Goal: Information Seeking & Learning: Learn about a topic

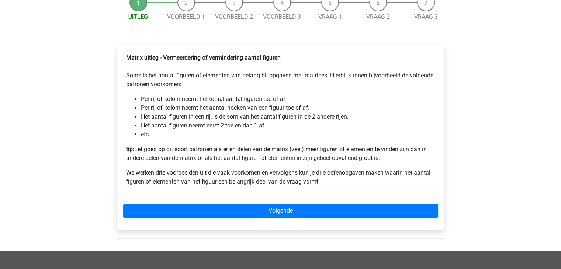
scroll to position [111, 0]
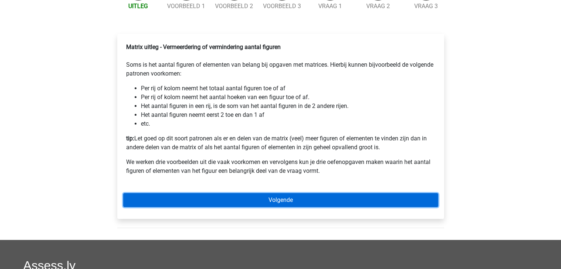
click at [214, 207] on link "Volgende" at bounding box center [280, 200] width 315 height 14
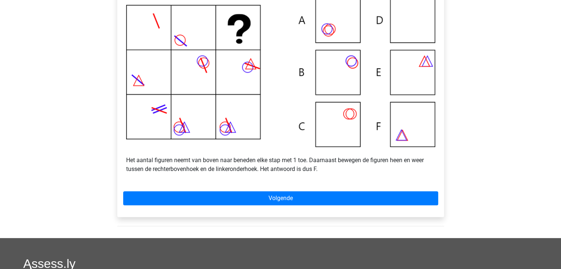
scroll to position [221, 0]
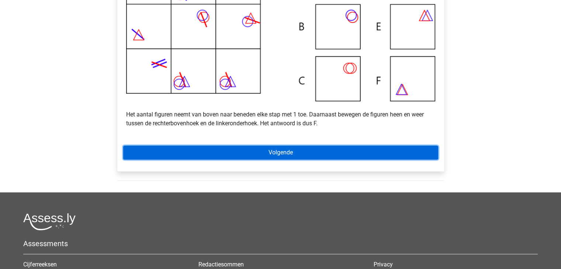
click at [284, 160] on link "Volgende" at bounding box center [280, 153] width 315 height 14
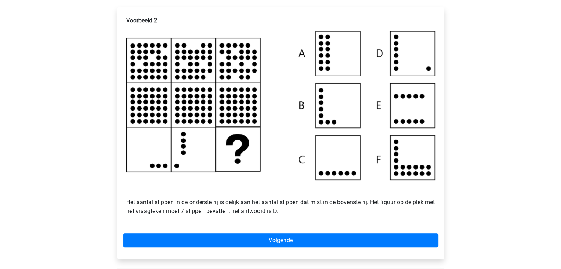
scroll to position [148, 0]
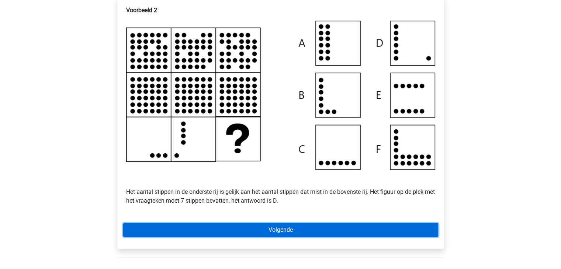
click at [288, 237] on link "Volgende" at bounding box center [280, 230] width 315 height 14
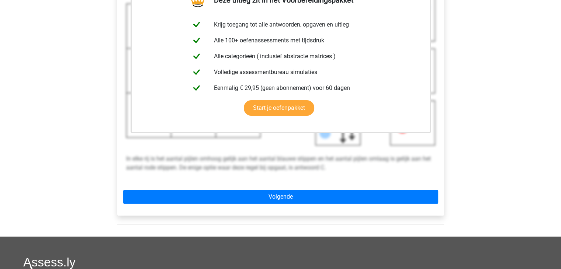
scroll to position [184, 0]
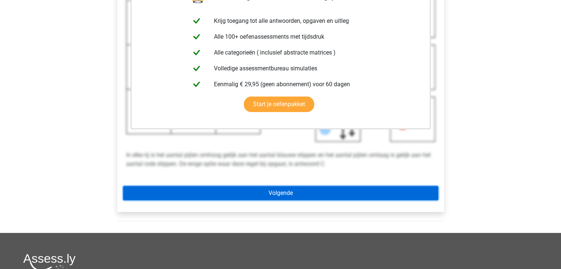
click at [281, 200] on link "Volgende" at bounding box center [280, 193] width 315 height 14
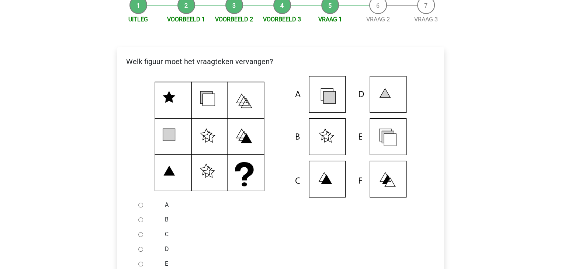
scroll to position [111, 0]
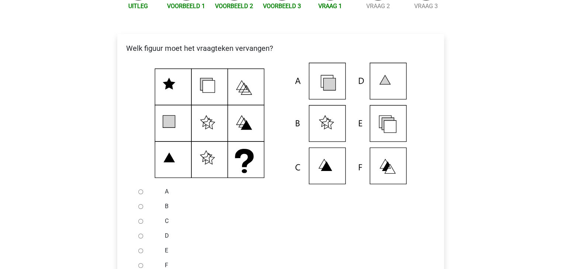
click at [139, 253] on input "E" at bounding box center [140, 251] width 5 height 5
radio input "true"
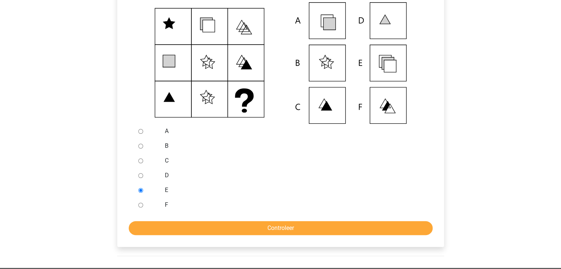
scroll to position [184, 0]
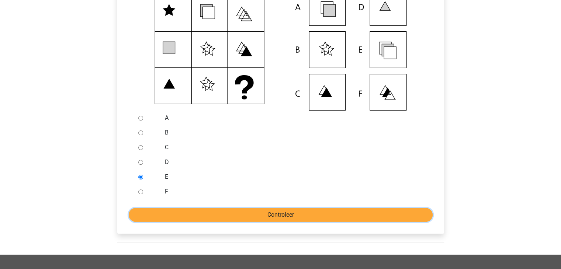
click at [197, 222] on input "Controleer" at bounding box center [281, 215] width 304 height 14
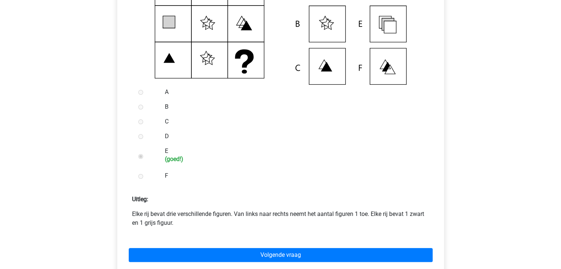
scroll to position [221, 0]
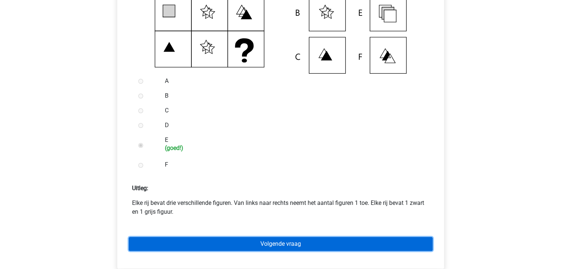
click at [191, 250] on link "Volgende vraag" at bounding box center [281, 244] width 304 height 14
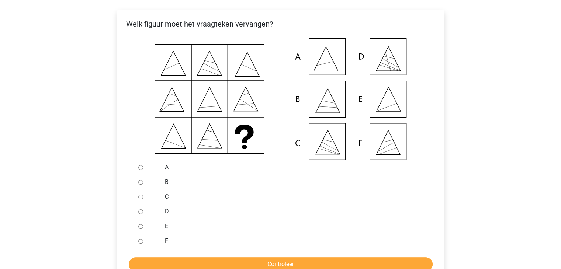
scroll to position [148, 0]
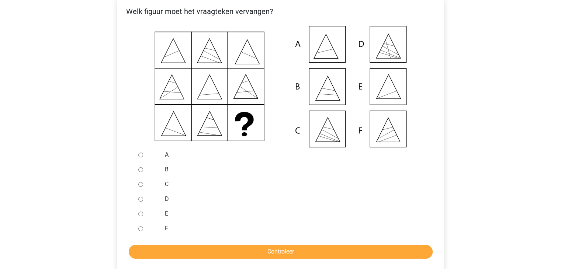
click at [139, 216] on input "E" at bounding box center [140, 214] width 5 height 5
radio input "true"
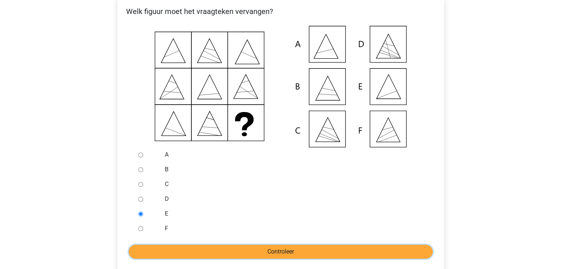
click at [231, 259] on input "Controleer" at bounding box center [281, 252] width 304 height 14
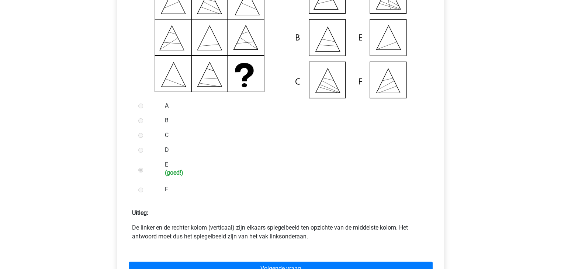
scroll to position [221, 0]
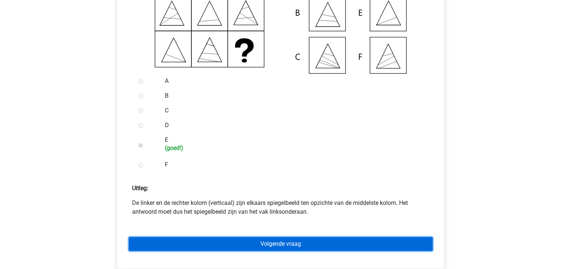
click at [268, 251] on link "Volgende vraag" at bounding box center [281, 244] width 304 height 14
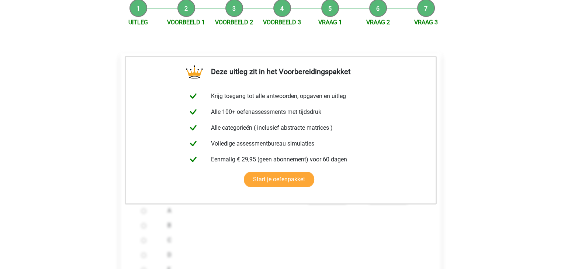
scroll to position [111, 0]
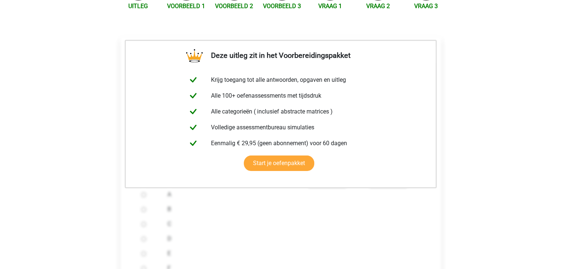
click at [275, 228] on div "C" at bounding box center [292, 224] width 261 height 15
click at [314, 156] on link "Start je oefenpakket" at bounding box center [279, 163] width 70 height 15
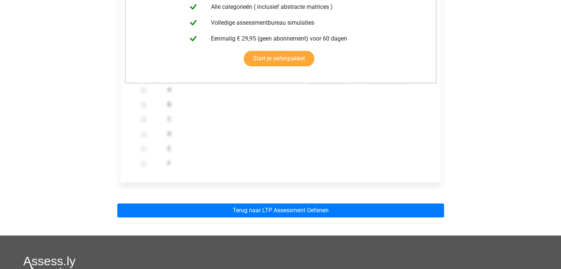
scroll to position [221, 0]
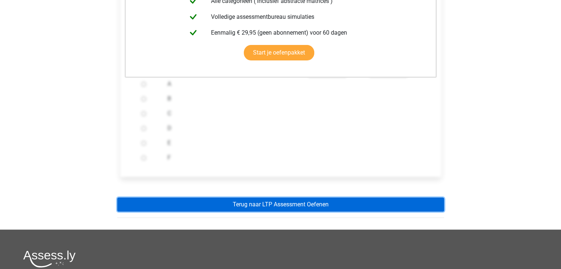
click at [249, 212] on link "Terug naar LTP Assessment Oefenen" at bounding box center [280, 205] width 327 height 14
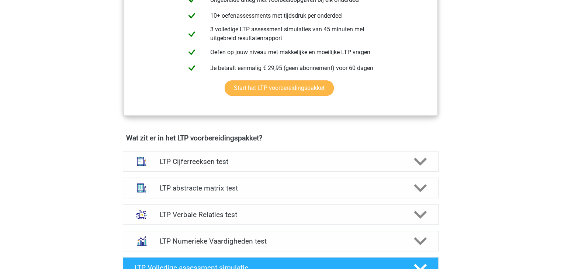
scroll to position [369, 0]
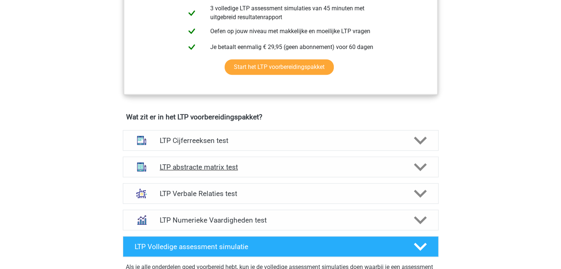
click at [236, 166] on h4 "LTP abstracte matrix test" at bounding box center [281, 167] width 242 height 8
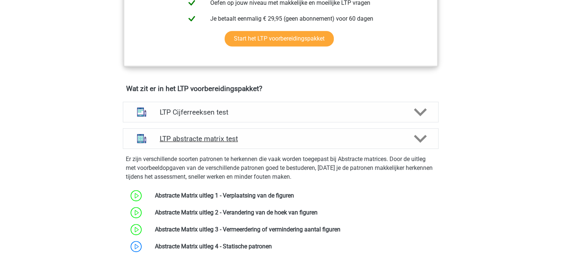
scroll to position [443, 0]
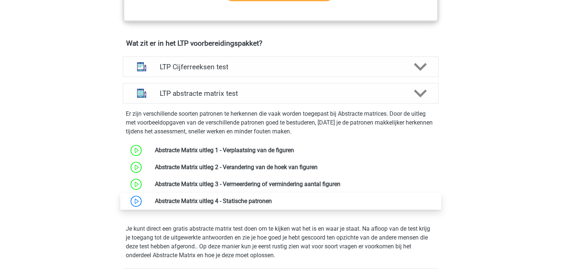
click at [272, 201] on link at bounding box center [272, 201] width 0 height 7
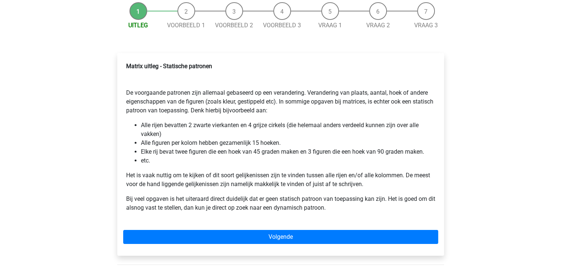
scroll to position [111, 0]
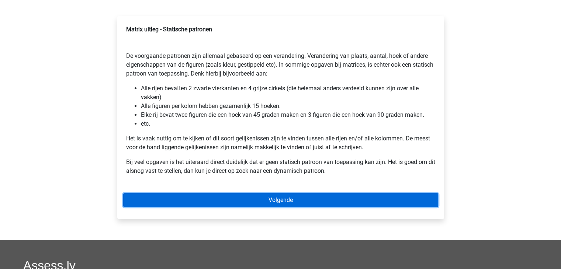
click at [174, 201] on link "Volgende" at bounding box center [280, 200] width 315 height 14
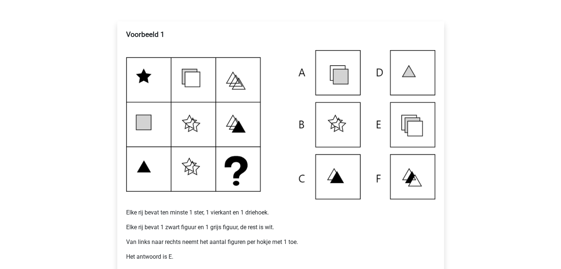
scroll to position [148, 0]
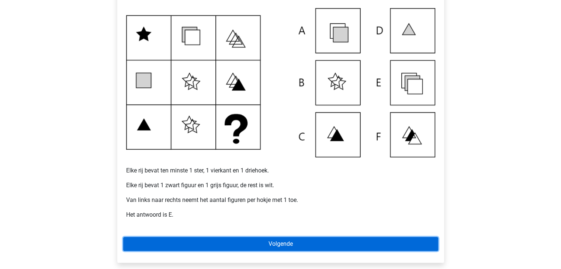
click at [223, 242] on link "Volgende" at bounding box center [280, 244] width 315 height 14
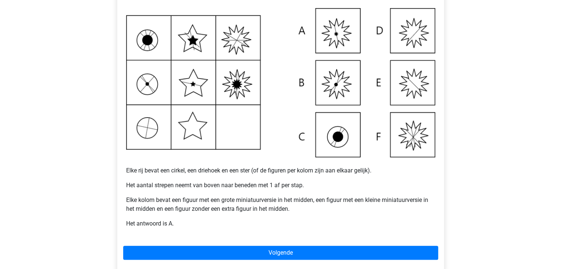
scroll to position [184, 0]
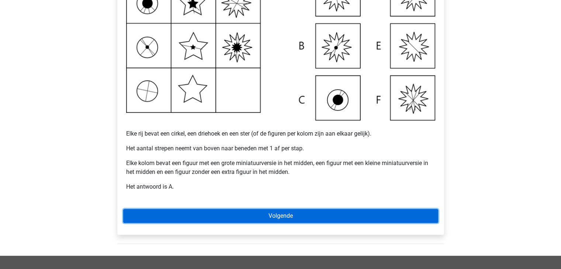
click at [216, 221] on link "Volgende" at bounding box center [280, 216] width 315 height 14
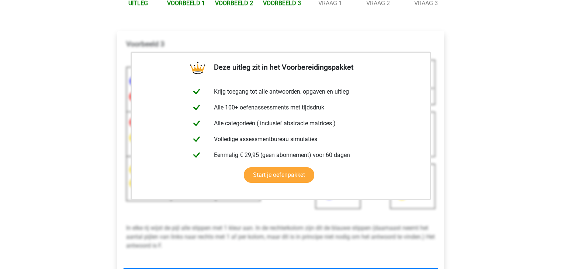
scroll to position [148, 0]
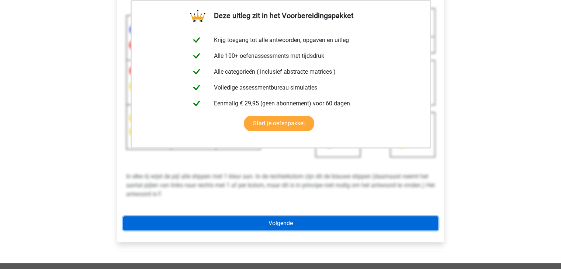
click at [216, 221] on link "Volgende" at bounding box center [280, 223] width 315 height 14
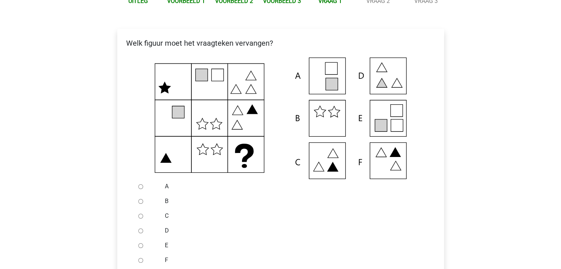
scroll to position [111, 0]
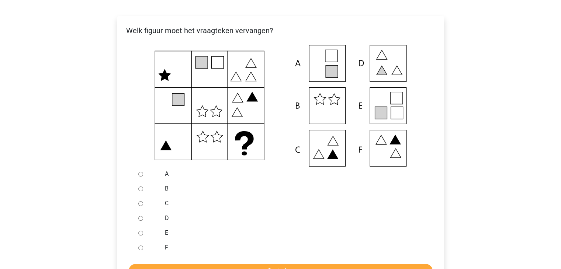
click at [140, 233] on input "E" at bounding box center [140, 233] width 5 height 5
radio input "true"
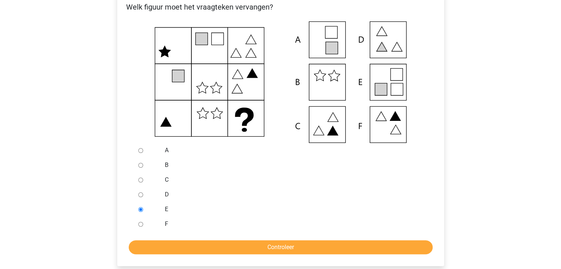
scroll to position [148, 0]
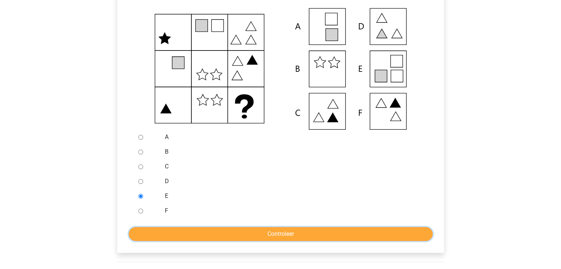
click at [218, 232] on input "Controleer" at bounding box center [281, 234] width 304 height 14
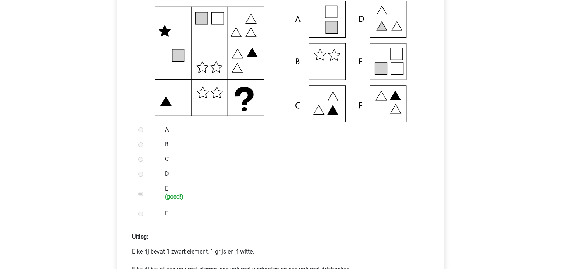
scroll to position [221, 0]
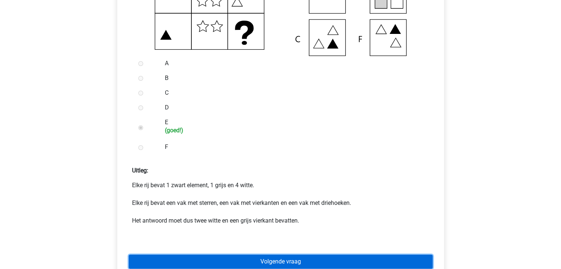
click at [223, 260] on link "Volgende vraag" at bounding box center [281, 262] width 304 height 14
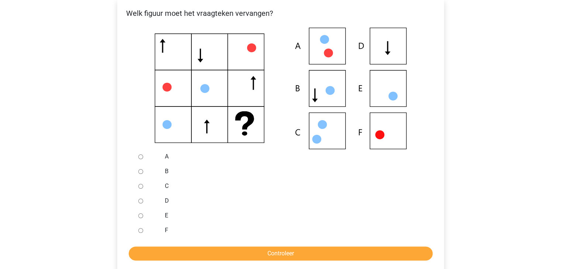
scroll to position [184, 0]
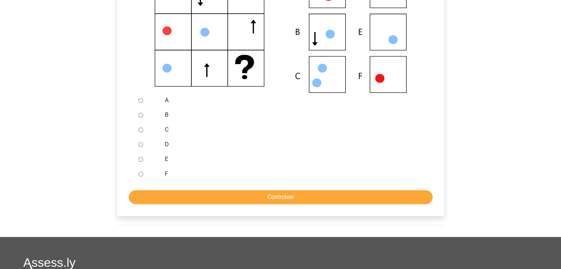
click at [139, 160] on input "E" at bounding box center [140, 159] width 5 height 5
radio input "true"
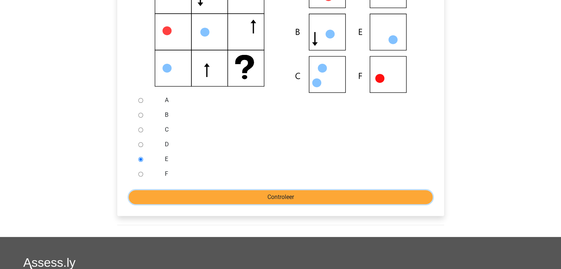
click at [165, 198] on input "Controleer" at bounding box center [281, 197] width 304 height 14
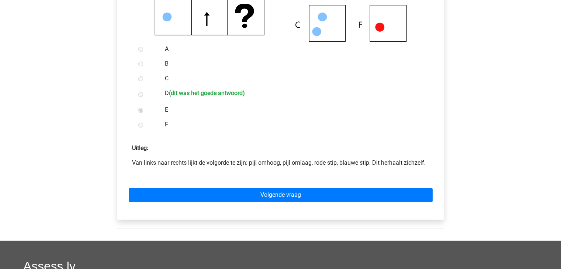
scroll to position [258, 0]
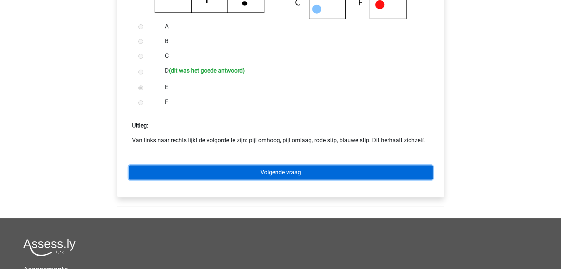
click at [271, 173] on link "Volgende vraag" at bounding box center [281, 173] width 304 height 14
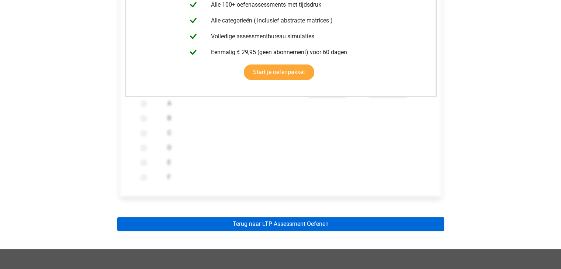
scroll to position [184, 0]
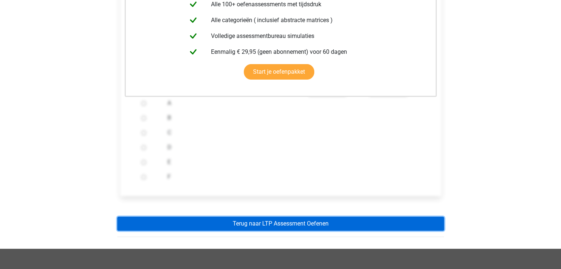
click at [237, 222] on link "Terug naar LTP Assessment Oefenen" at bounding box center [280, 224] width 327 height 14
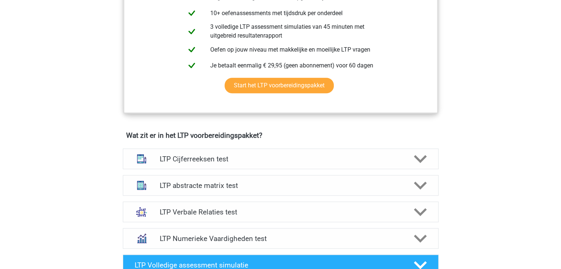
scroll to position [369, 0]
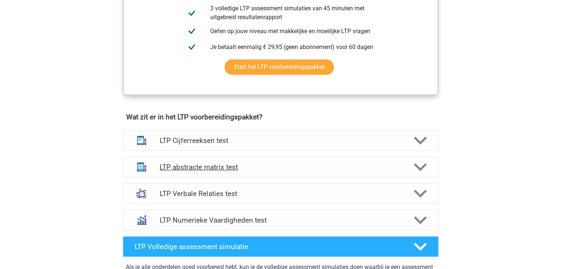
click at [254, 173] on div "LTP abstracte matrix test" at bounding box center [281, 167] width 316 height 21
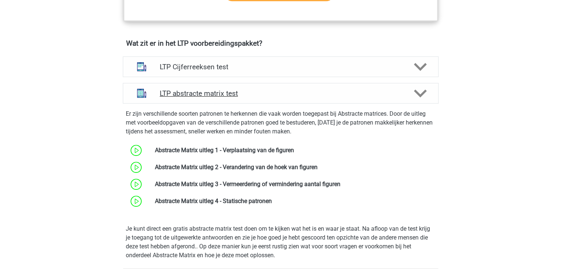
scroll to position [406, 0]
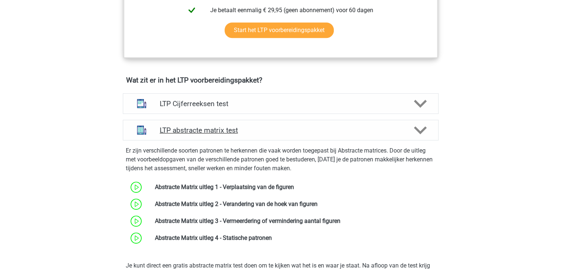
click at [264, 130] on h4 "LTP abstracte matrix test" at bounding box center [281, 130] width 242 height 8
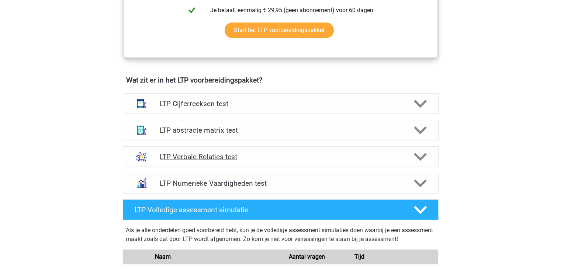
click at [240, 160] on h4 "LTP Verbale Relaties test" at bounding box center [281, 157] width 242 height 8
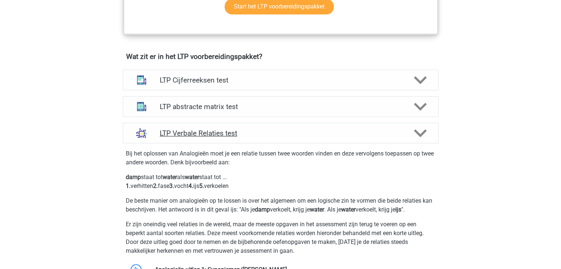
scroll to position [479, 0]
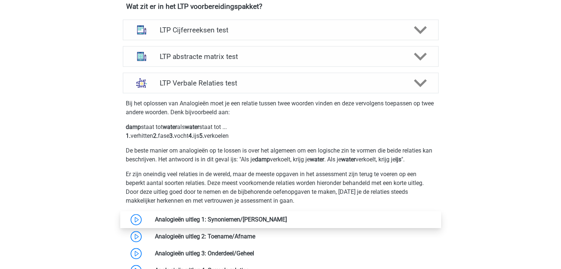
click at [287, 222] on link at bounding box center [287, 219] width 0 height 7
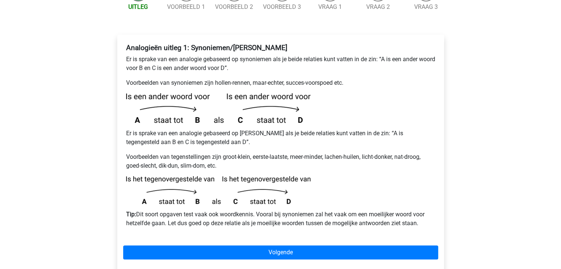
scroll to position [111, 0]
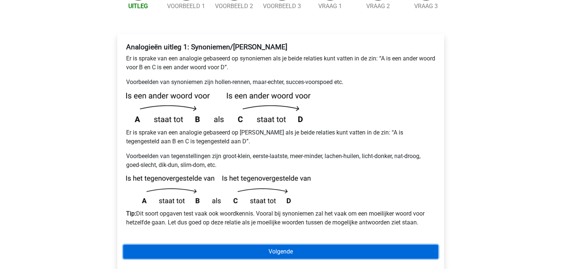
click at [204, 245] on link "Volgende" at bounding box center [280, 252] width 315 height 14
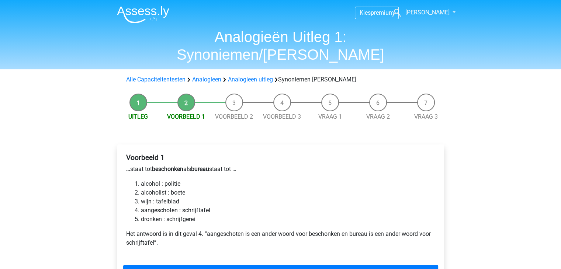
scroll to position [37, 0]
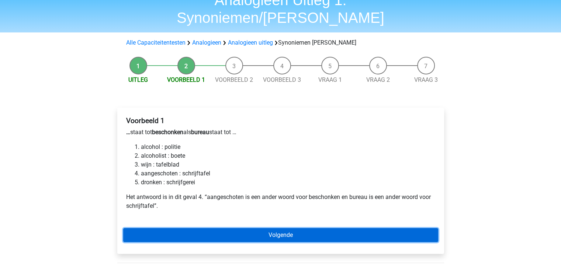
click at [202, 228] on link "Volgende" at bounding box center [280, 235] width 315 height 14
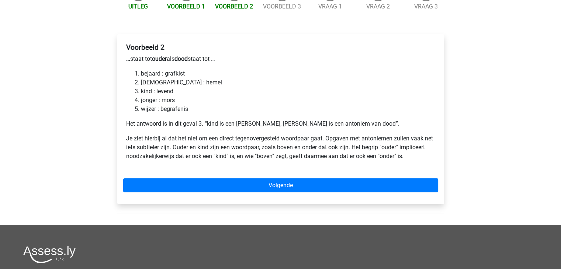
scroll to position [111, 0]
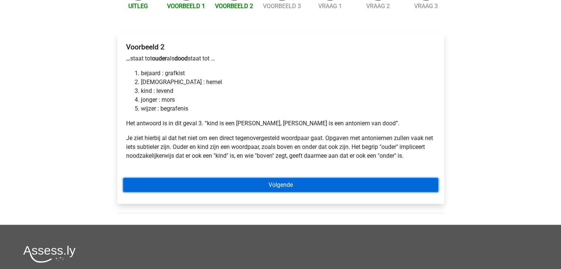
click at [225, 178] on link "Volgende" at bounding box center [280, 185] width 315 height 14
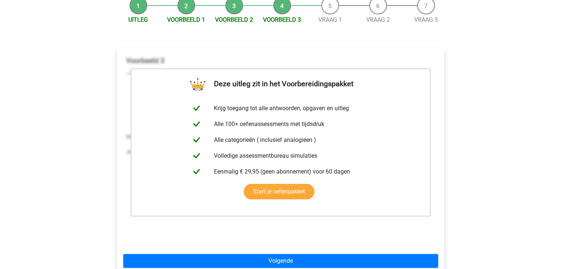
scroll to position [111, 0]
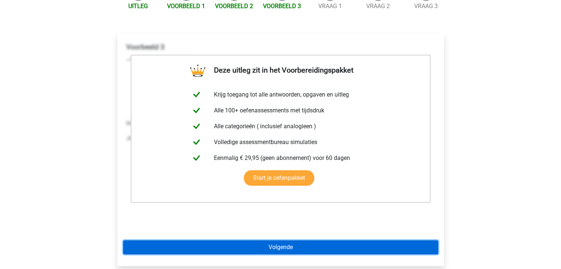
click at [249, 240] on link "Volgende" at bounding box center [280, 247] width 315 height 14
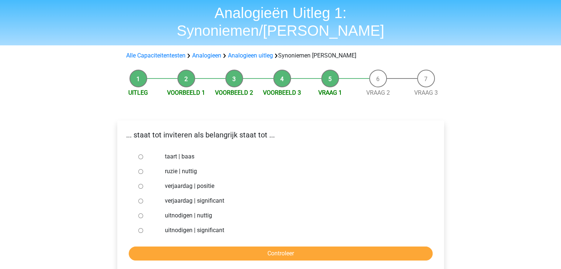
scroll to position [37, 0]
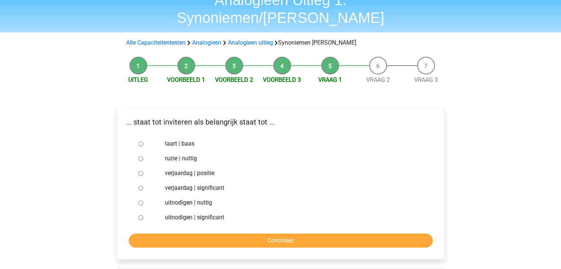
click at [141, 201] on input "uitnodigen | nuttig" at bounding box center [140, 203] width 5 height 5
radio input "true"
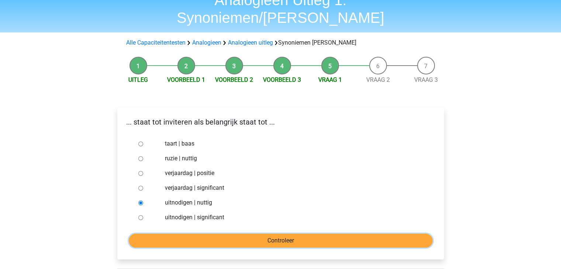
click at [177, 234] on input "Controleer" at bounding box center [281, 241] width 304 height 14
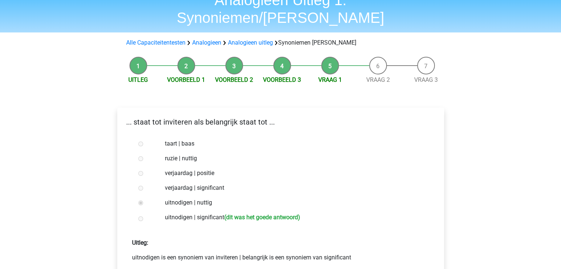
scroll to position [74, 0]
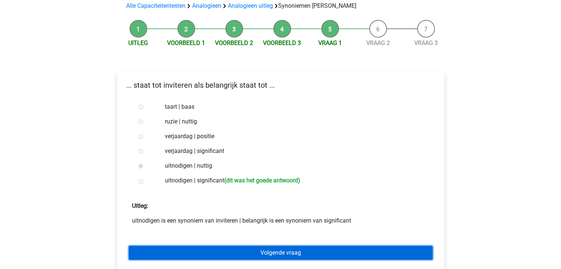
click at [177, 246] on link "Volgende vraag" at bounding box center [281, 253] width 304 height 14
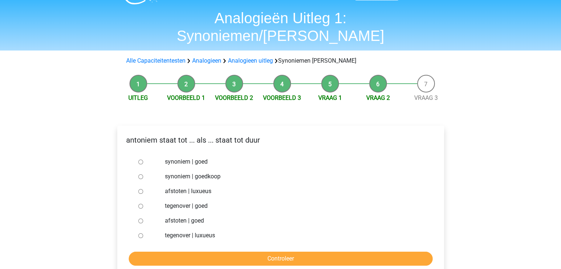
scroll to position [37, 0]
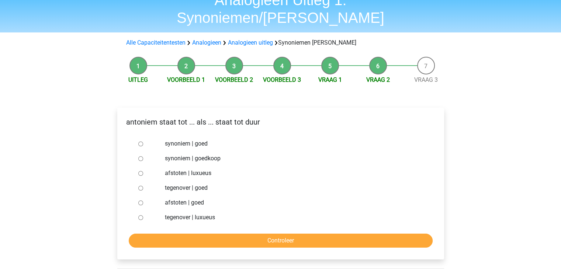
click at [140, 215] on input "tegenover | luxueus" at bounding box center [140, 217] width 5 height 5
radio input "true"
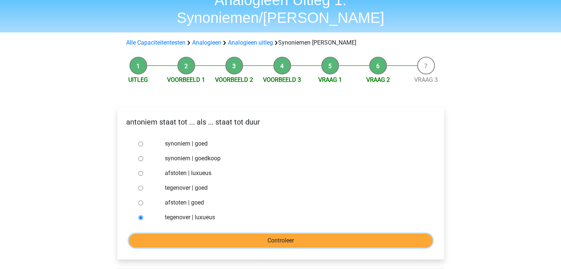
click at [141, 234] on input "Controleer" at bounding box center [281, 241] width 304 height 14
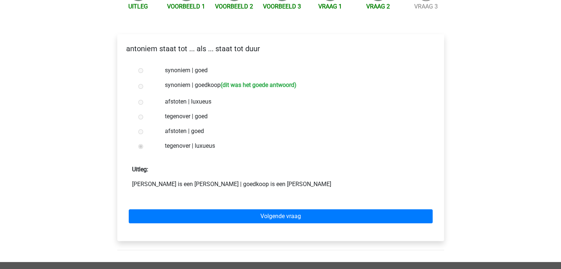
scroll to position [111, 0]
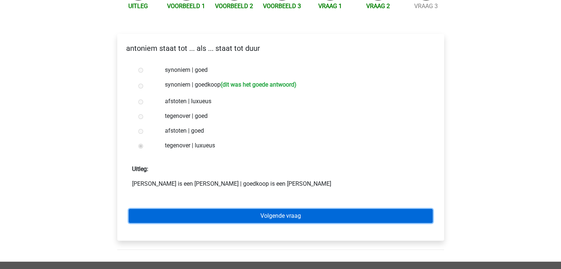
click at [206, 209] on link "Volgende vraag" at bounding box center [281, 216] width 304 height 14
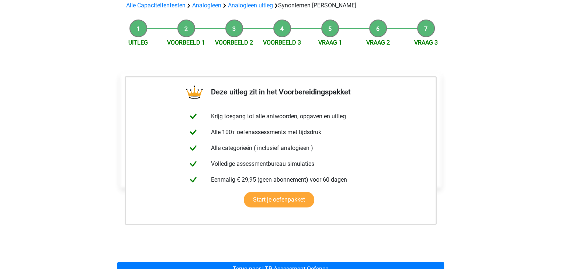
scroll to position [111, 0]
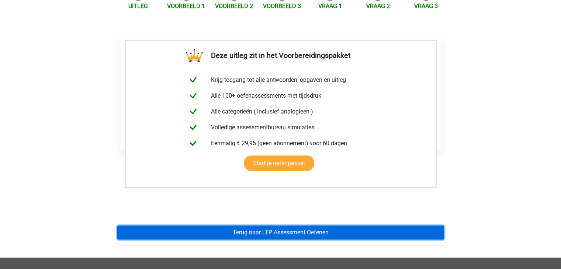
click at [220, 226] on link "Terug naar LTP Assessment Oefenen" at bounding box center [280, 233] width 327 height 14
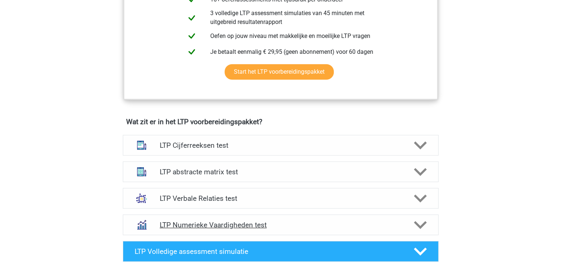
scroll to position [369, 0]
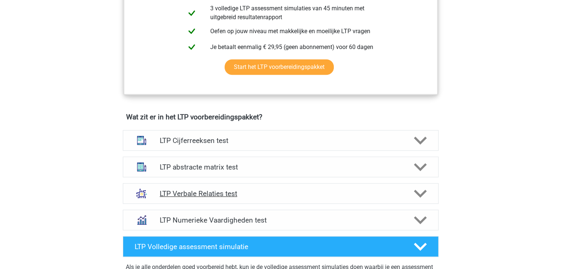
click at [219, 192] on h4 "LTP Verbale Relaties test" at bounding box center [281, 194] width 242 height 8
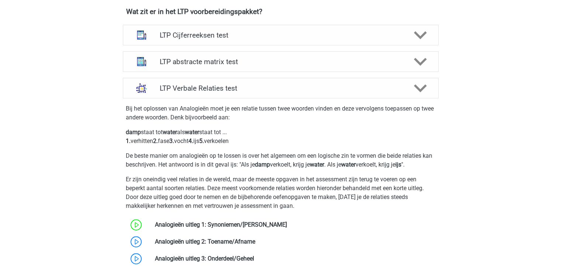
scroll to position [443, 0]
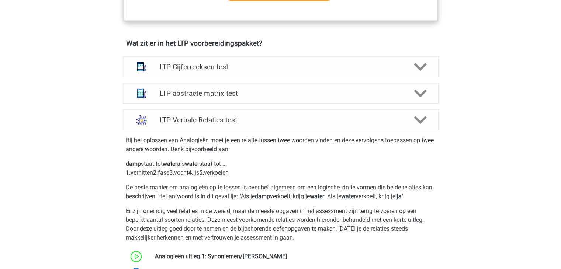
click at [425, 118] on icon at bounding box center [420, 120] width 13 height 13
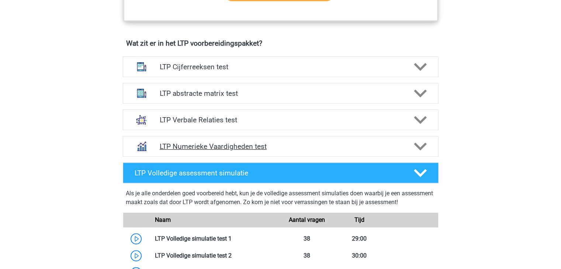
click at [215, 148] on h4 "LTP Numerieke Vaardigheden test" at bounding box center [281, 146] width 242 height 8
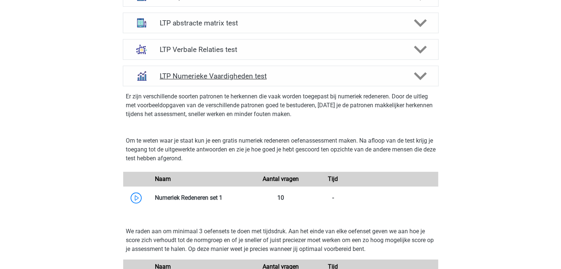
scroll to position [516, 0]
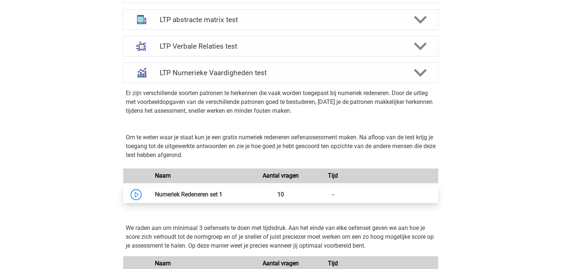
click at [222, 198] on link at bounding box center [222, 194] width 0 height 7
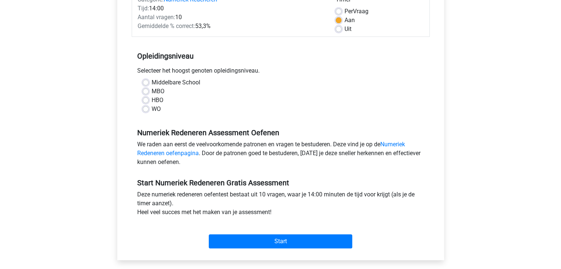
scroll to position [111, 0]
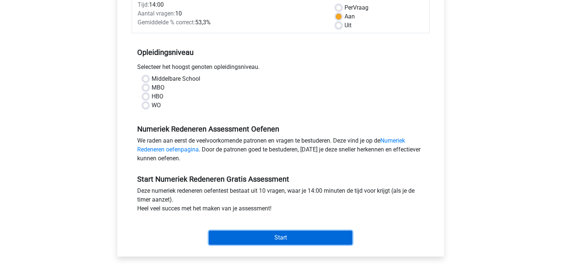
click at [266, 236] on input "Start" at bounding box center [280, 238] width 143 height 14
click at [267, 241] on input "Start" at bounding box center [280, 238] width 143 height 14
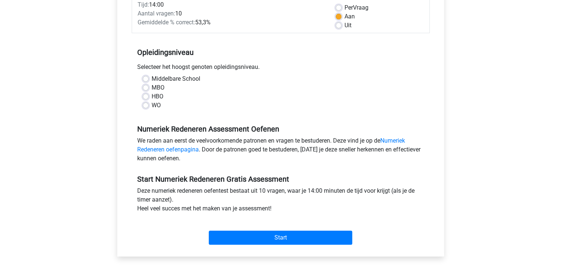
click at [152, 76] on label "Middelbare School" at bounding box center [176, 78] width 49 height 9
click at [145, 76] on input "Middelbare School" at bounding box center [146, 77] width 6 height 7
radio input "true"
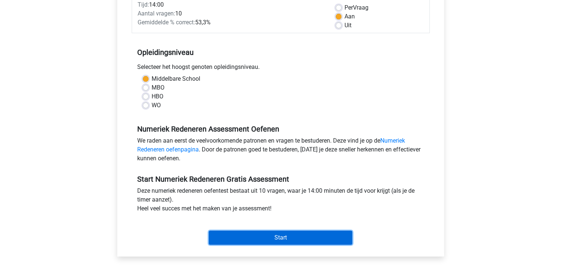
click at [251, 241] on input "Start" at bounding box center [280, 238] width 143 height 14
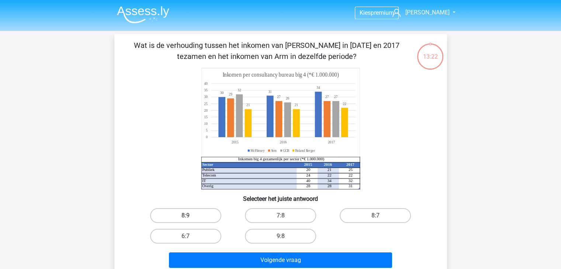
click at [202, 214] on label "8:9" at bounding box center [185, 215] width 71 height 15
click at [190, 216] on input "8:9" at bounding box center [187, 218] width 5 height 5
radio input "true"
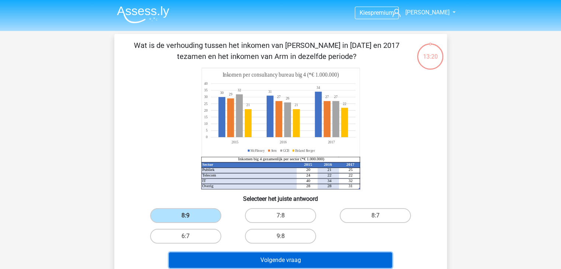
click at [209, 264] on button "Volgende vraag" at bounding box center [280, 260] width 223 height 15
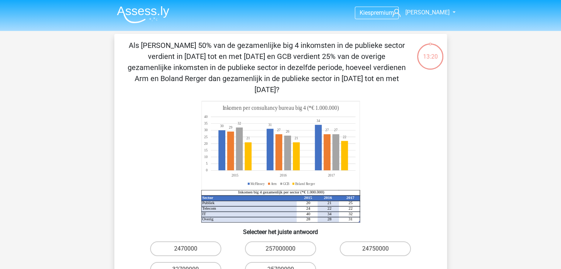
scroll to position [34, 0]
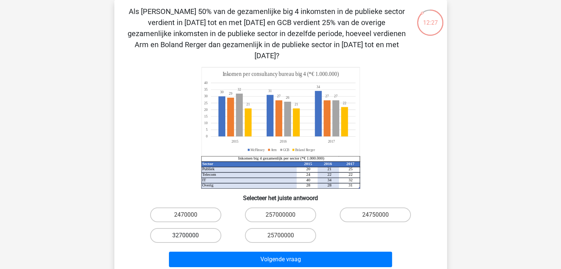
click at [209, 228] on label "32700000" at bounding box center [185, 235] width 71 height 15
click at [190, 236] on input "32700000" at bounding box center [187, 238] width 5 height 5
radio input "true"
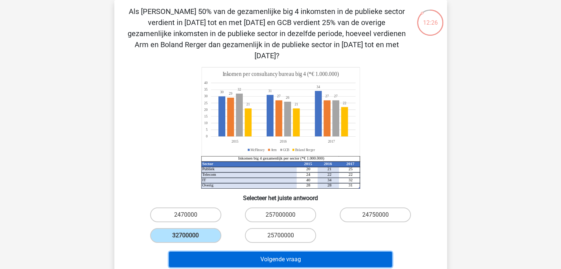
click at [211, 252] on button "Volgende vraag" at bounding box center [280, 259] width 223 height 15
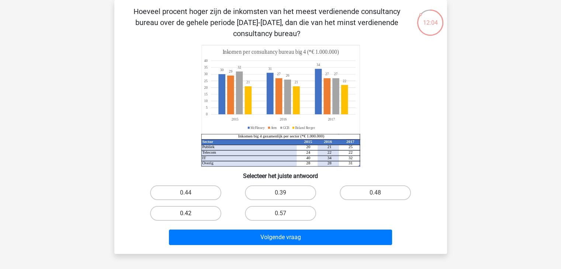
click at [211, 211] on label "0.42" at bounding box center [185, 213] width 71 height 15
click at [190, 214] on input "0.42" at bounding box center [187, 216] width 5 height 5
radio input "true"
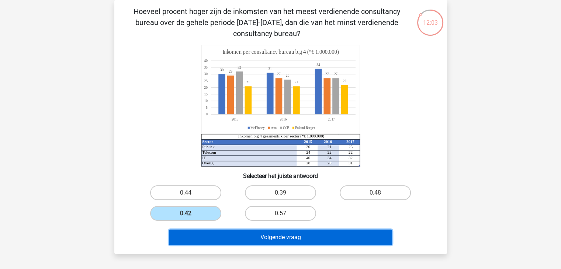
click at [220, 235] on button "Volgende vraag" at bounding box center [280, 237] width 223 height 15
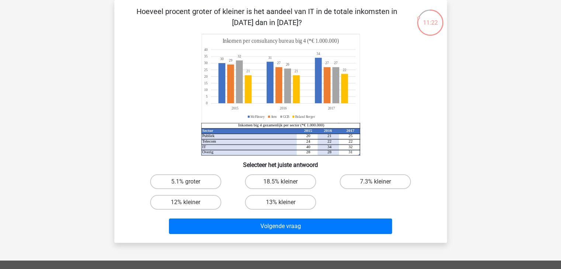
click at [283, 182] on input "18.5% kleiner" at bounding box center [282, 184] width 5 height 5
radio input "true"
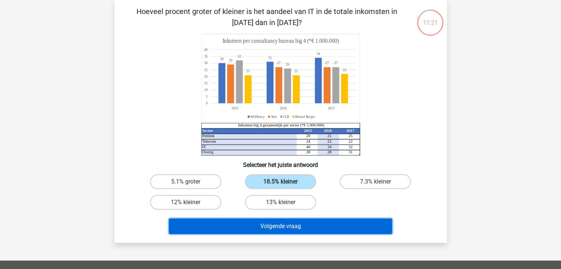
click at [261, 232] on button "Volgende vraag" at bounding box center [280, 226] width 223 height 15
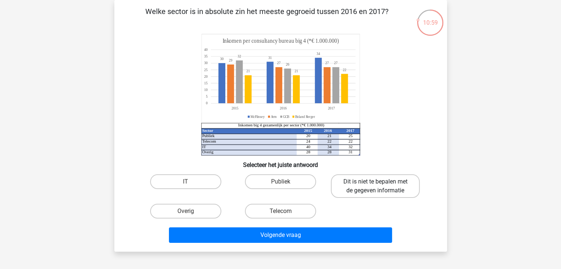
click at [379, 194] on label "Dit is niet te bepalen met de gegeven informatie" at bounding box center [375, 186] width 89 height 24
click at [379, 187] on input "Dit is niet te bepalen met de gegeven informatie" at bounding box center [377, 184] width 5 height 5
radio input "true"
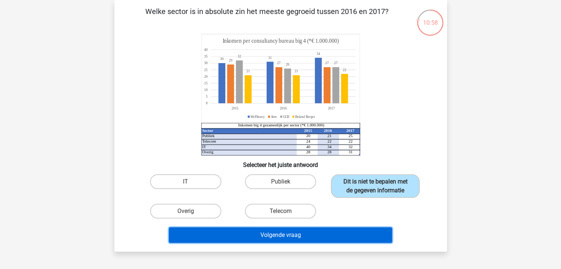
click at [320, 232] on button "Volgende vraag" at bounding box center [280, 235] width 223 height 15
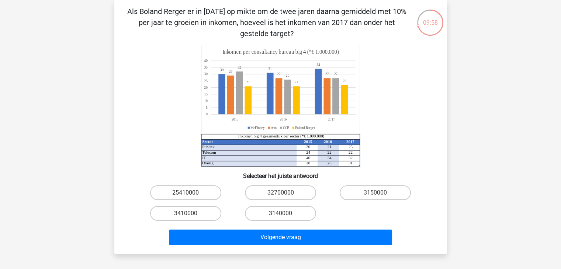
click at [209, 191] on label "25410000" at bounding box center [185, 192] width 71 height 15
click at [190, 193] on input "25410000" at bounding box center [187, 195] width 5 height 5
radio input "true"
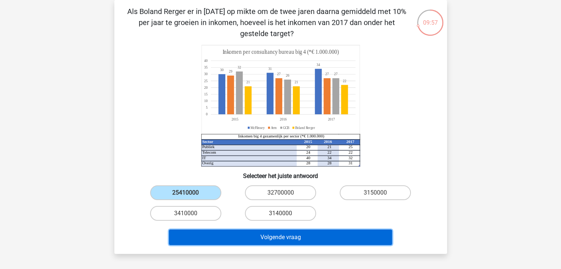
click at [211, 238] on button "Volgende vraag" at bounding box center [280, 237] width 223 height 15
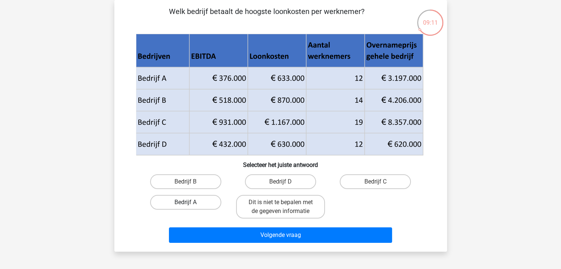
click at [170, 205] on label "Bedrijf A" at bounding box center [185, 202] width 71 height 15
click at [185, 205] on input "Bedrijf A" at bounding box center [187, 204] width 5 height 5
radio input "true"
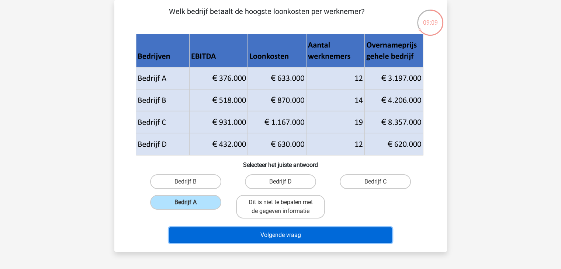
click at [281, 237] on button "Volgende vraag" at bounding box center [280, 235] width 223 height 15
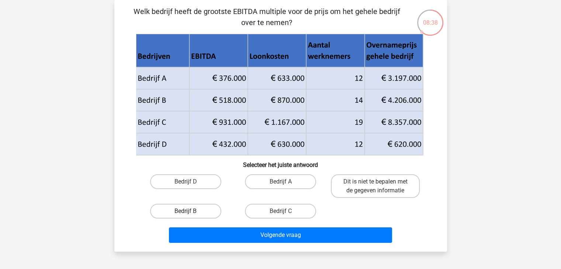
click at [200, 213] on label "Bedrijf B" at bounding box center [185, 211] width 71 height 15
click at [190, 213] on input "Bedrijf B" at bounding box center [187, 213] width 5 height 5
radio input "true"
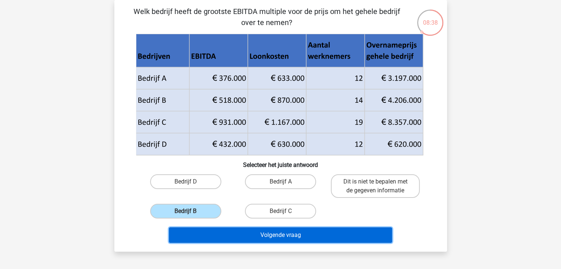
click at [235, 238] on button "Volgende vraag" at bounding box center [280, 235] width 223 height 15
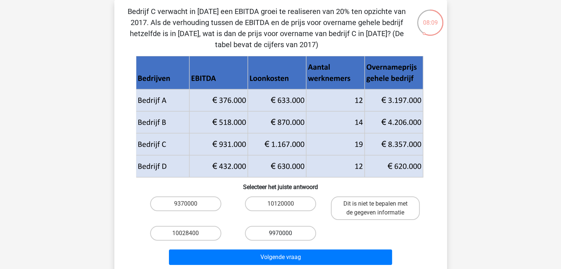
click at [271, 231] on label "9970000" at bounding box center [280, 233] width 71 height 15
click at [280, 233] on input "9970000" at bounding box center [282, 235] width 5 height 5
radio input "true"
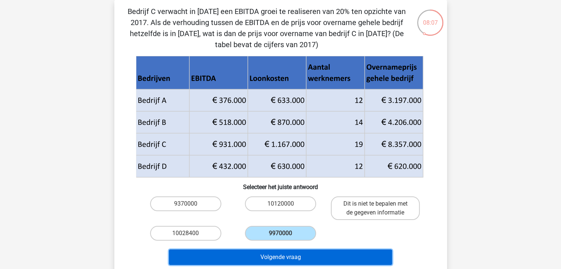
click at [273, 259] on button "Volgende vraag" at bounding box center [280, 257] width 223 height 15
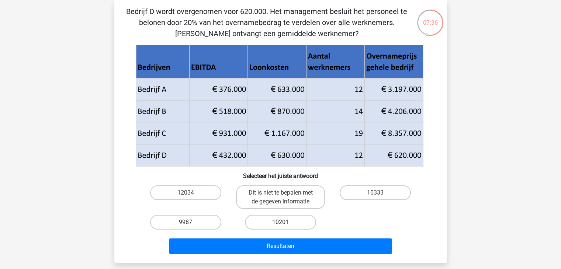
click at [198, 192] on label "12034" at bounding box center [185, 192] width 71 height 15
click at [190, 193] on input "12034" at bounding box center [187, 195] width 5 height 5
radio input "true"
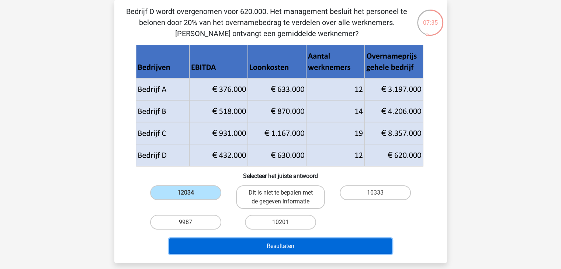
click at [285, 246] on button "Resultaten" at bounding box center [280, 246] width 223 height 15
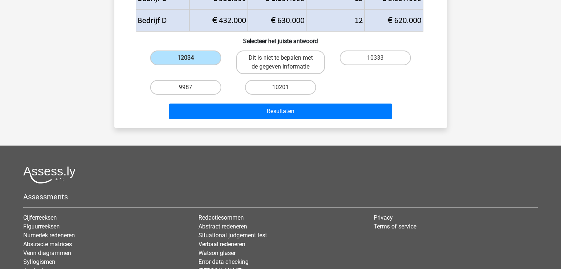
scroll to position [181, 0]
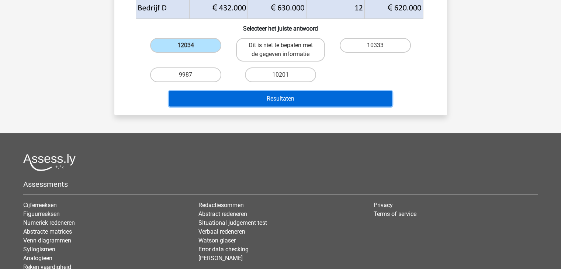
click at [275, 101] on button "Resultaten" at bounding box center [280, 98] width 223 height 15
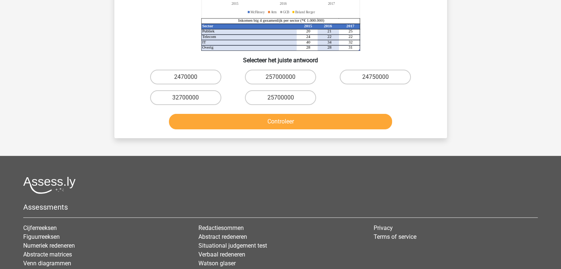
scroll to position [218, 0]
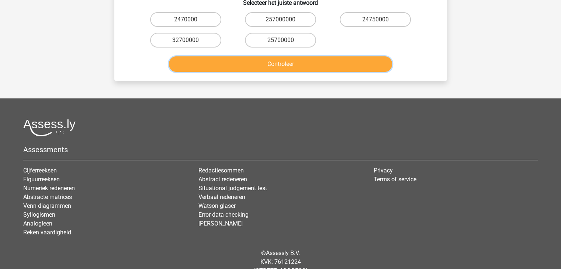
click at [277, 59] on button "Controleer" at bounding box center [280, 63] width 223 height 15
click at [277, 62] on button "Controleer" at bounding box center [280, 63] width 223 height 15
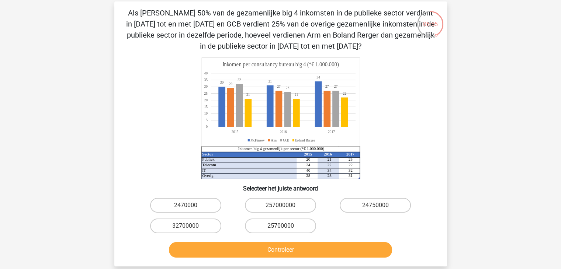
scroll to position [0, 0]
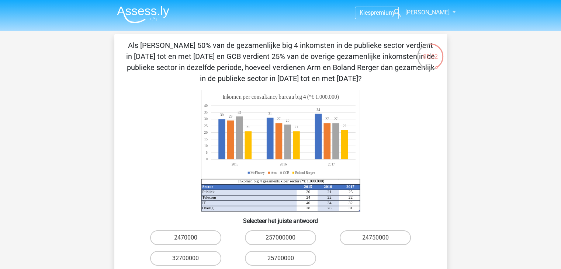
click at [164, 11] on img at bounding box center [143, 14] width 52 height 17
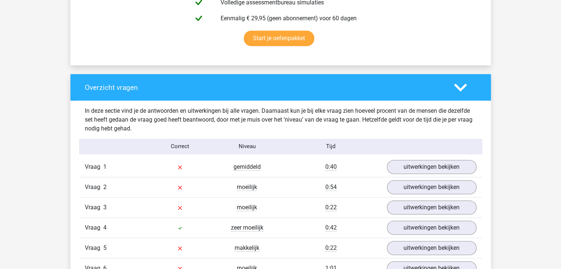
scroll to position [516, 0]
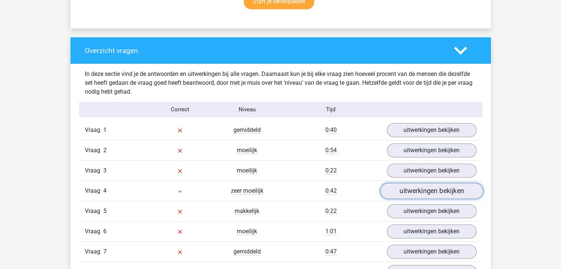
click at [415, 193] on link "uitwerkingen bekijken" at bounding box center [431, 191] width 103 height 16
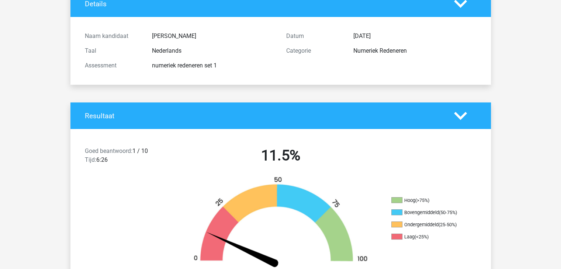
scroll to position [0, 0]
